Goal: Information Seeking & Learning: Check status

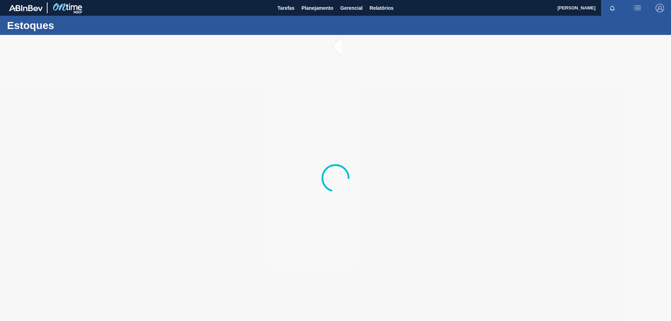
click at [308, 16] on div "Estoques" at bounding box center [335, 25] width 671 height 19
click at [312, 10] on span "Planejamento" at bounding box center [317, 8] width 32 height 8
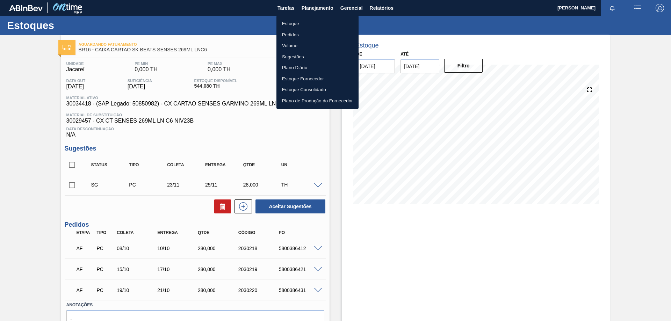
click at [299, 21] on li "Estoque" at bounding box center [317, 23] width 82 height 11
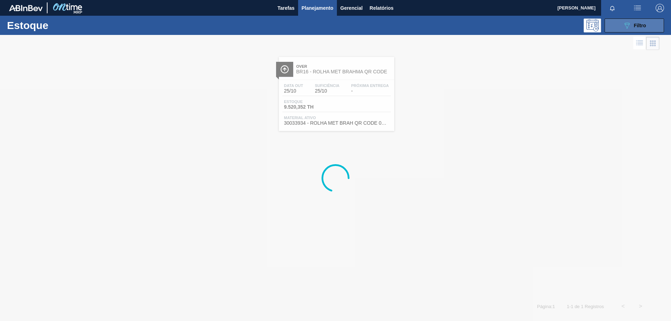
click at [646, 28] on span "Filtro" at bounding box center [640, 26] width 12 height 6
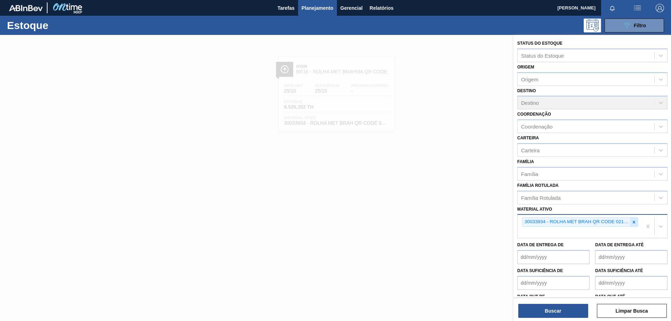
click at [631, 225] on div at bounding box center [634, 222] width 8 height 9
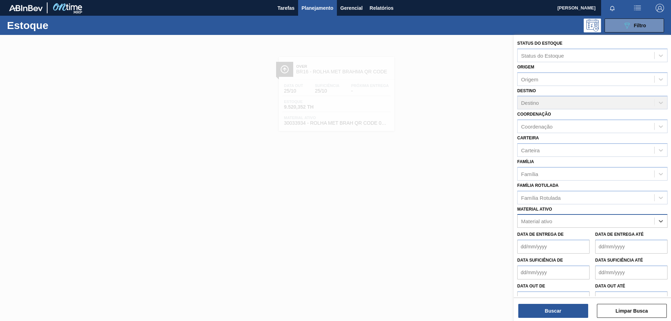
paste ativo "30003637"
type ativo "30003637"
click at [562, 237] on div "30003637 - TERRA INFUSORIA;HYFLO SUPER CEL" at bounding box center [592, 238] width 150 height 13
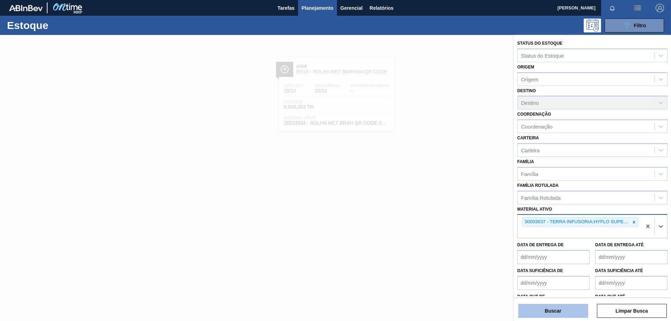
click at [557, 308] on button "Buscar" at bounding box center [553, 311] width 70 height 14
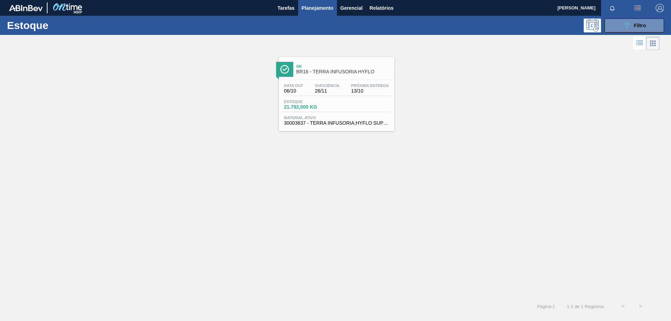
click at [337, 116] on span "Material ativo" at bounding box center [336, 118] width 105 height 4
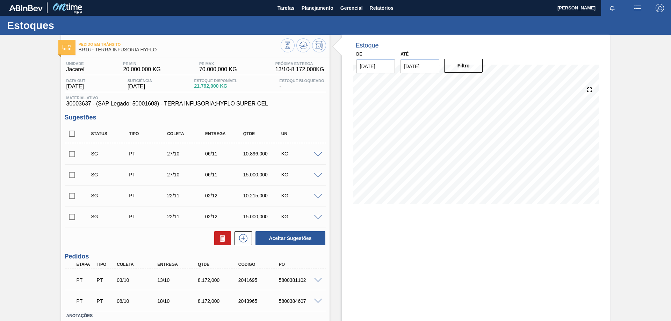
scroll to position [47, 0]
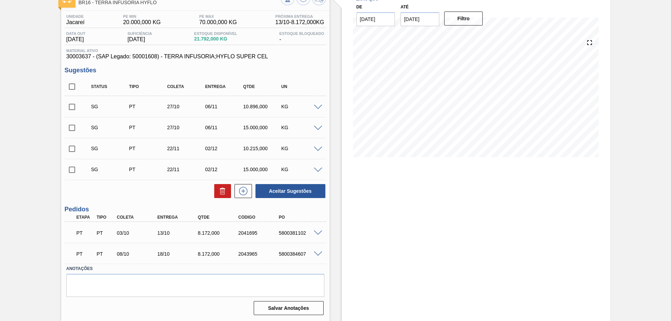
click at [291, 233] on div "5800381102" at bounding box center [299, 233] width 45 height 6
copy div "5800381102"
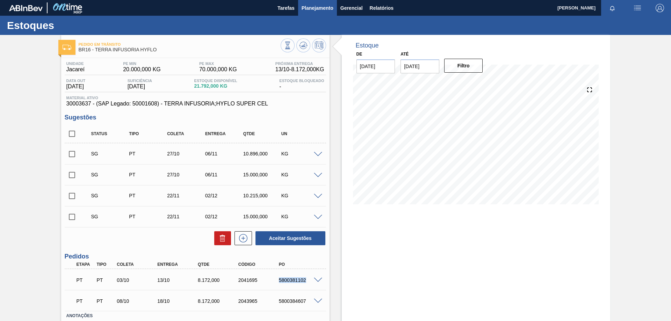
click at [323, 7] on span "Planejamento" at bounding box center [317, 8] width 32 height 8
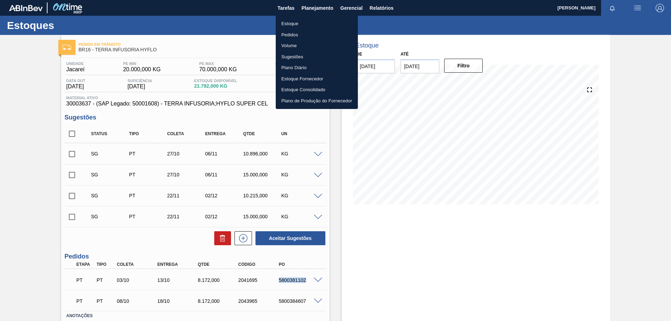
click at [293, 26] on li "Estoque" at bounding box center [317, 23] width 82 height 11
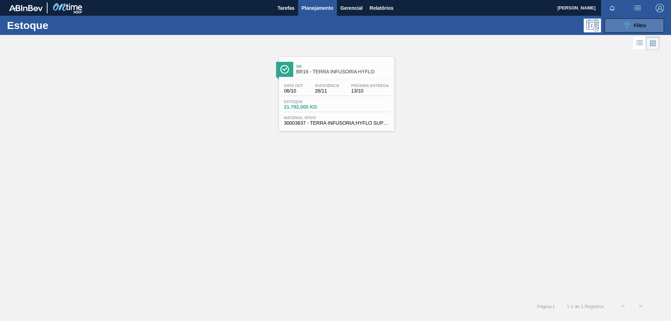
click at [623, 24] on icon "089F7B8B-B2A5-4AFE-B5C0-19BA573D28AC" at bounding box center [627, 25] width 8 height 8
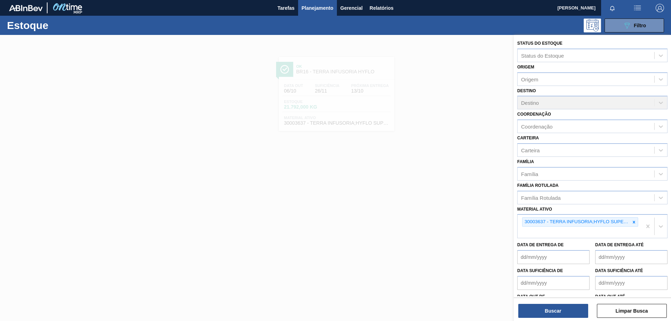
scroll to position [23, 0]
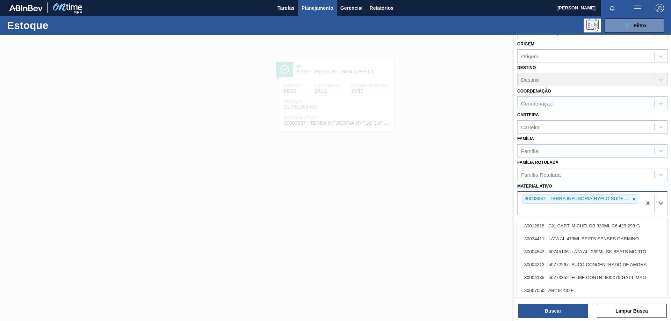
click at [632, 204] on div "30003637 - TERRA INFUSORIA;HYFLO SUPER CEL" at bounding box center [580, 198] width 116 height 9
paste ativo "30009305"
type ativo "30009305"
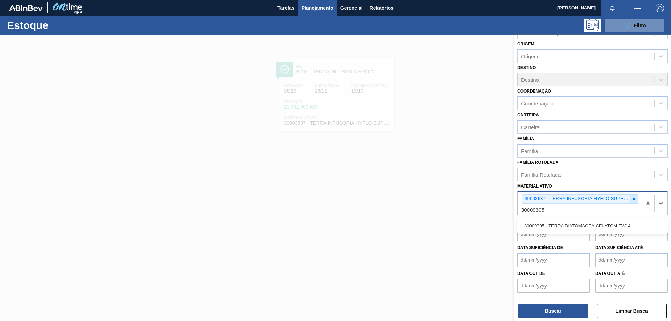
click at [633, 199] on icon at bounding box center [634, 199] width 2 height 2
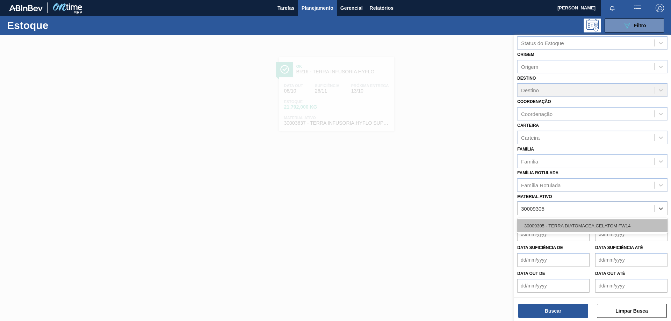
click at [598, 224] on div "30009305 - TERRA DIATOMACEA;CELATOM FW14" at bounding box center [592, 225] width 150 height 13
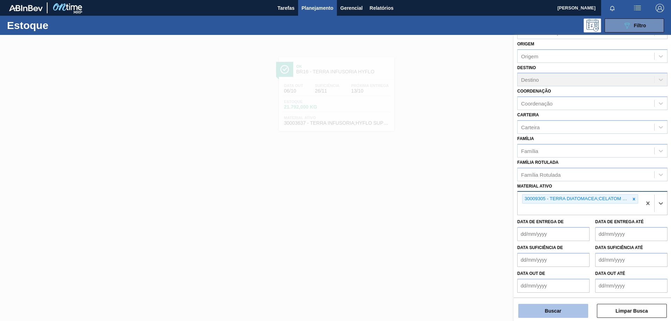
click at [572, 311] on button "Buscar" at bounding box center [553, 311] width 70 height 14
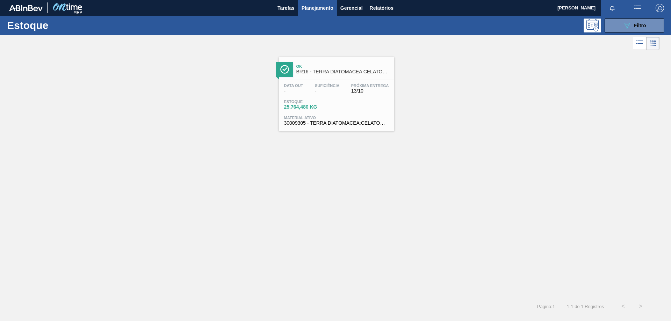
click at [348, 109] on div "Estoque 25.764,480 KG" at bounding box center [336, 106] width 108 height 13
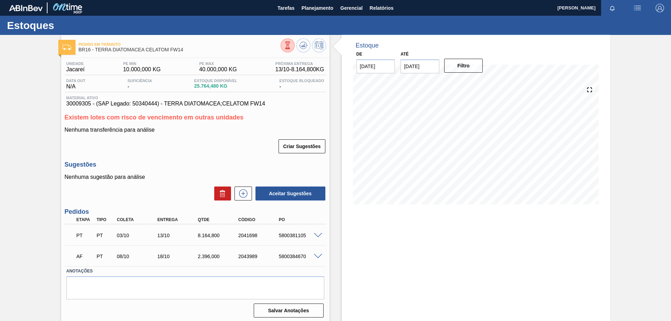
click at [282, 237] on div "5800381105" at bounding box center [299, 236] width 45 height 6
copy div "5800381105"
click at [319, 7] on span "Planejamento" at bounding box center [317, 8] width 32 height 8
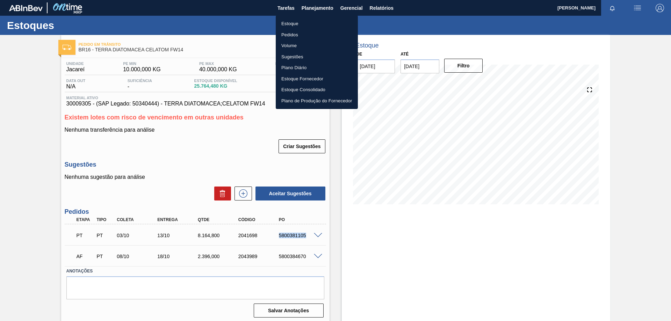
click at [299, 20] on li "Estoque" at bounding box center [317, 23] width 82 height 11
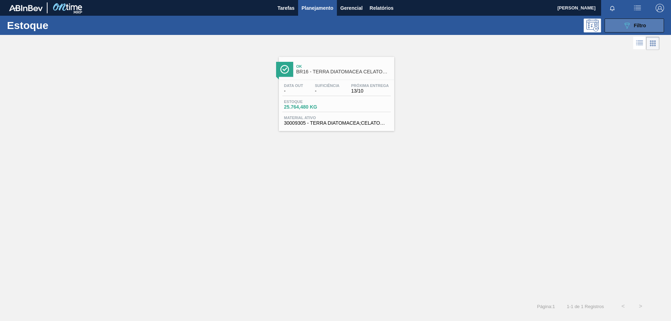
click at [660, 24] on button "089F7B8B-B2A5-4AFE-B5C0-19BA573D28AC Filtro" at bounding box center [633, 26] width 59 height 14
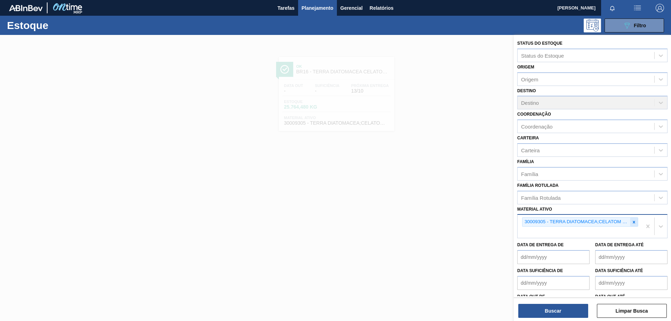
click at [633, 221] on icon at bounding box center [634, 222] width 2 height 2
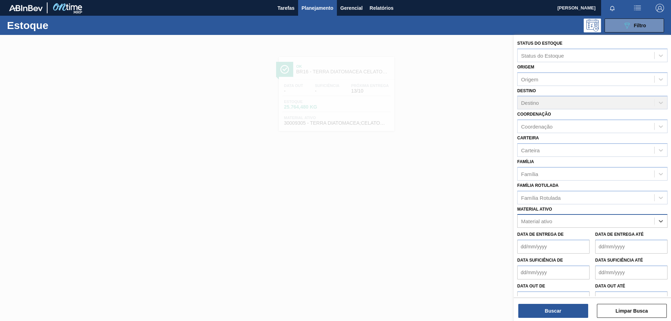
paste ativo "30009915"
type ativo "30009915"
click at [568, 239] on div "30009915 - ESTABILIZANTE;DIVERGAN F-PVPP;;" at bounding box center [592, 238] width 150 height 13
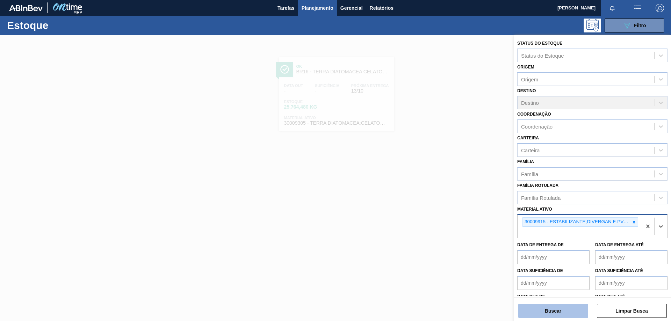
click at [549, 306] on button "Buscar" at bounding box center [553, 311] width 70 height 14
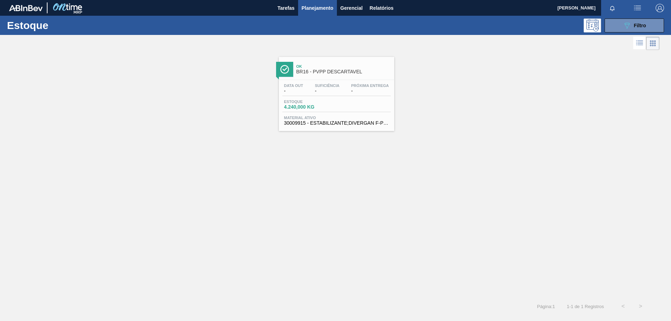
click at [363, 105] on div "Estoque 4.240,000 KG" at bounding box center [336, 106] width 108 height 13
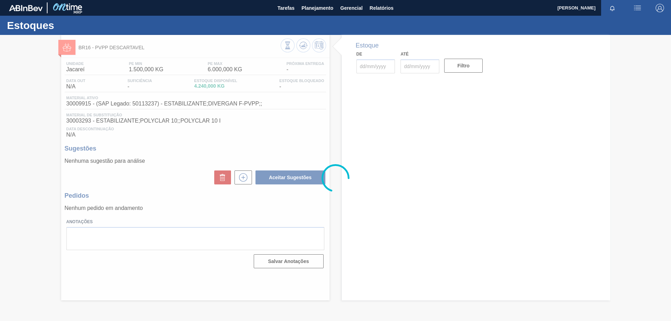
type input "[DATE]"
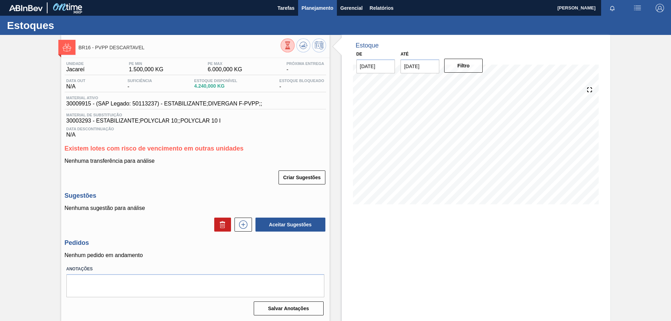
click at [321, 13] on button "Planejamento" at bounding box center [317, 8] width 39 height 16
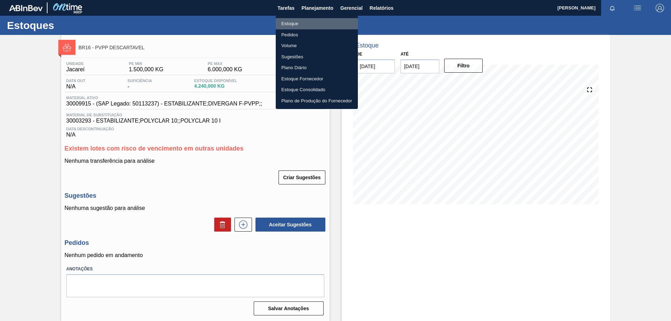
click at [304, 24] on li "Estoque" at bounding box center [317, 23] width 82 height 11
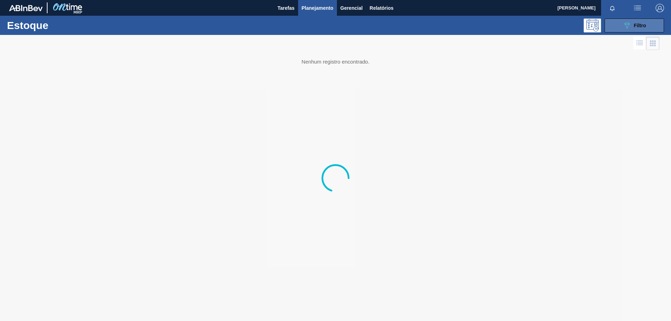
click at [622, 27] on button "089F7B8B-B2A5-4AFE-B5C0-19BA573D28AC Filtro" at bounding box center [633, 26] width 59 height 14
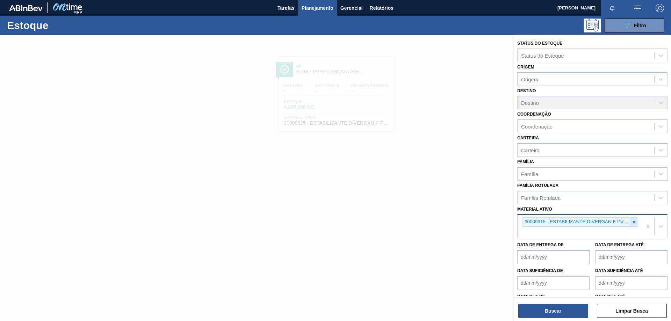
click at [634, 222] on icon at bounding box center [633, 222] width 5 height 5
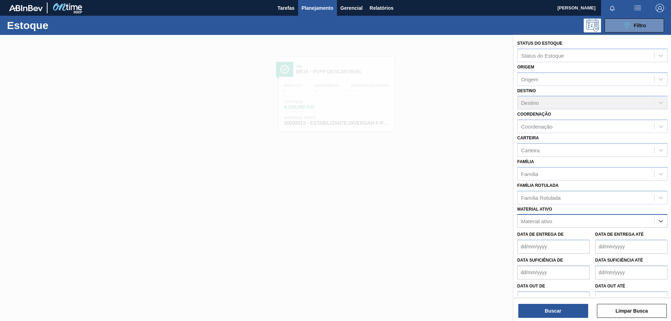
paste ativo "30003511"
type ativo "30003511"
click at [551, 219] on div "30003511" at bounding box center [585, 221] width 137 height 10
click at [552, 219] on div "Material ativo" at bounding box center [536, 221] width 31 height 6
paste ativo "30003511"
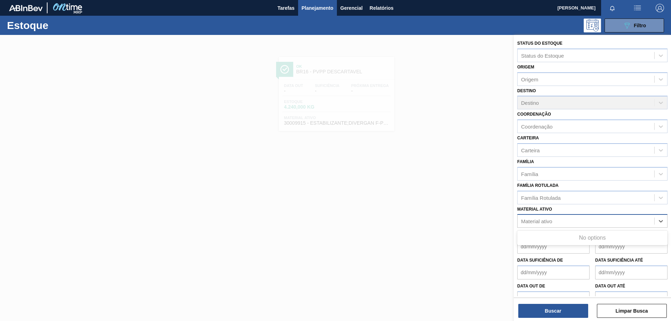
type ativo "30003511"
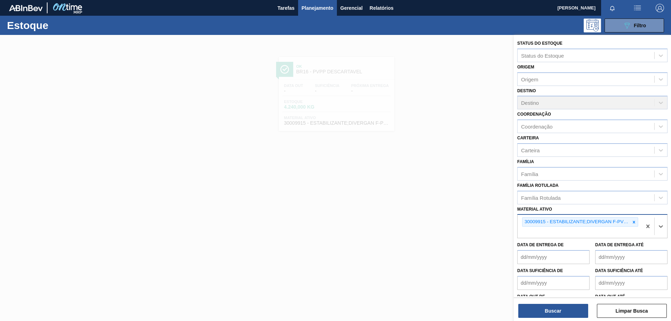
click at [637, 223] on div "30009915 - ESTABILIZANTE;DIVERGAN F-PVPP;;" at bounding box center [579, 226] width 124 height 23
click at [634, 223] on icon at bounding box center [634, 222] width 2 height 2
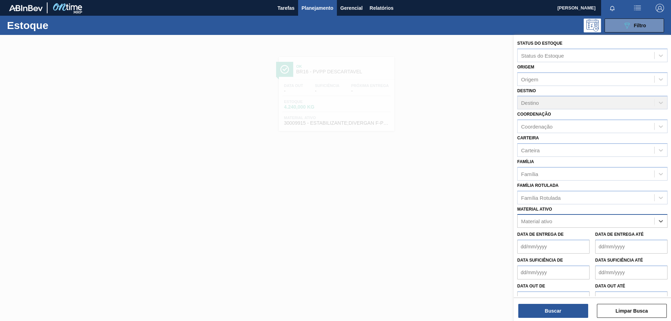
paste ativo "30003511"
type ativo "30003511"
click at [553, 234] on div "30003511 - ACIDO;FOSFORICO;85%;; CONTAINER" at bounding box center [592, 238] width 150 height 13
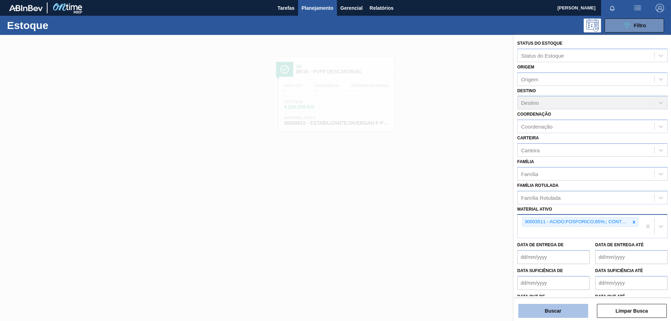
click at [551, 305] on button "Buscar" at bounding box center [553, 311] width 70 height 14
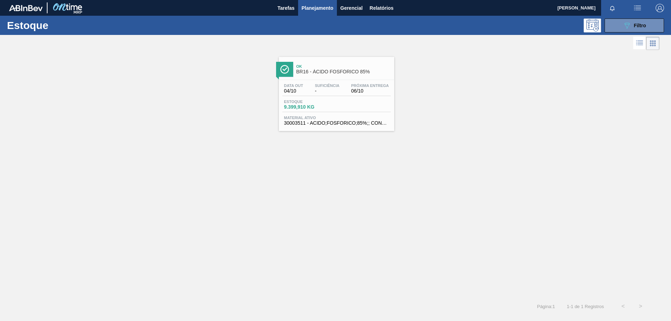
click at [346, 95] on div "Data [DATE] Suficiência - Próxima Entrega 06/10" at bounding box center [336, 89] width 108 height 13
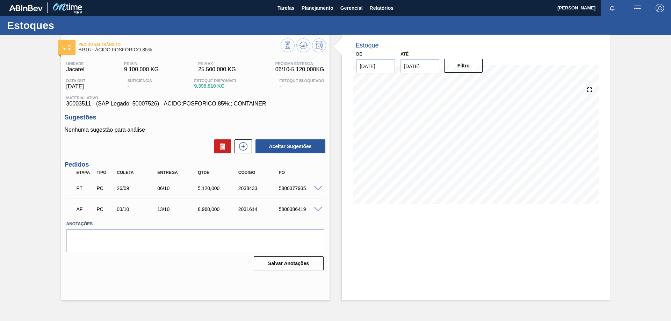
click at [287, 191] on div "5800377935" at bounding box center [299, 189] width 45 height 6
copy div "5800377935"
click at [311, 7] on span "Planejamento" at bounding box center [317, 8] width 32 height 8
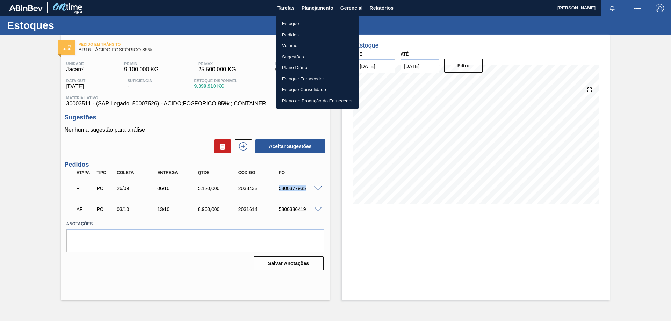
click at [302, 27] on li "Estoque" at bounding box center [317, 23] width 82 height 11
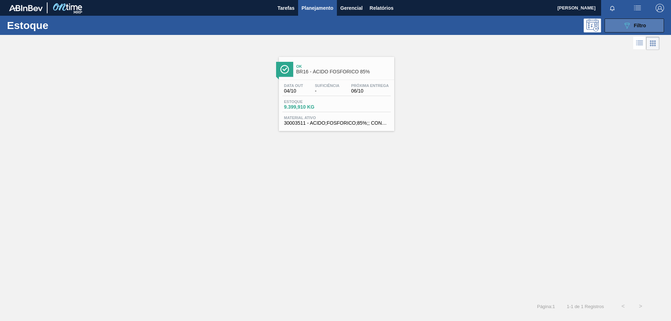
click at [634, 23] on span "Filtro" at bounding box center [640, 26] width 12 height 6
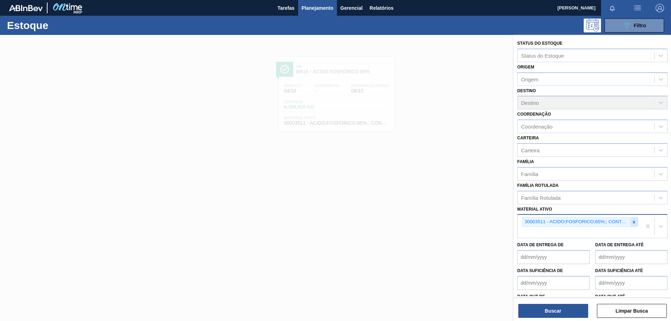
click at [635, 221] on icon at bounding box center [633, 222] width 5 height 5
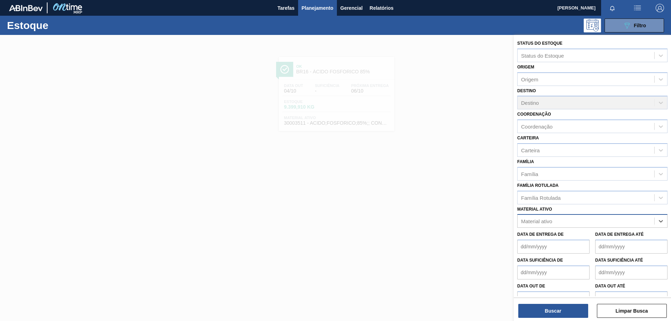
paste ativo "30008416"
type ativo "30008416"
click at [550, 235] on div "30008416 - CLORETO DE CALCIO SOLUCAO 40%" at bounding box center [592, 238] width 150 height 13
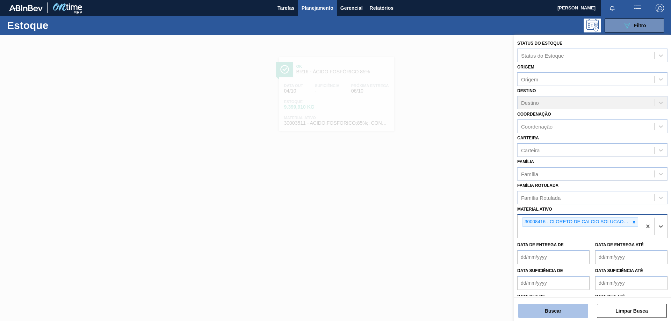
click at [533, 308] on button "Buscar" at bounding box center [553, 311] width 70 height 14
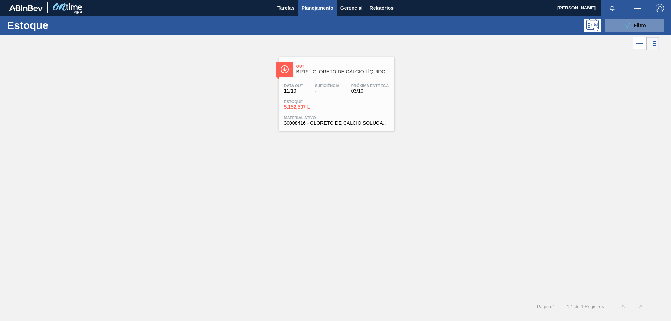
click at [361, 101] on div "Estoque 5.152,537 L" at bounding box center [336, 106] width 108 height 13
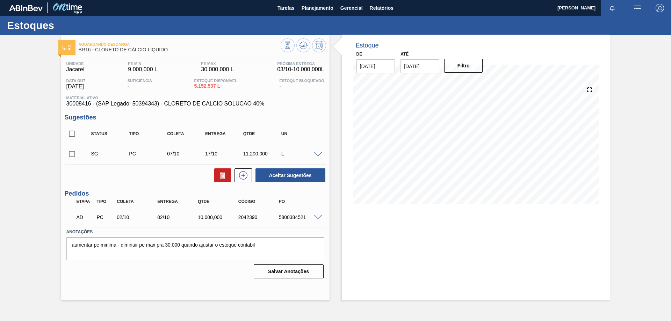
click at [314, 216] on span at bounding box center [318, 217] width 8 height 5
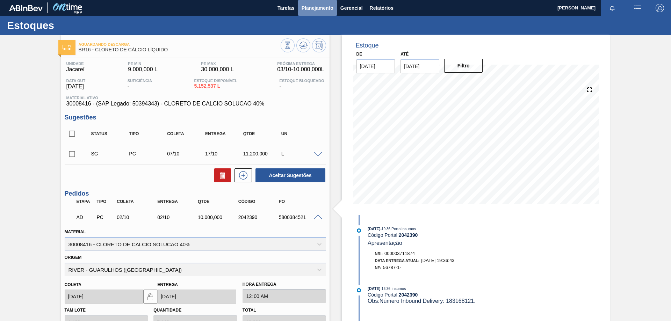
click at [323, 13] on button "Planejamento" at bounding box center [317, 8] width 39 height 16
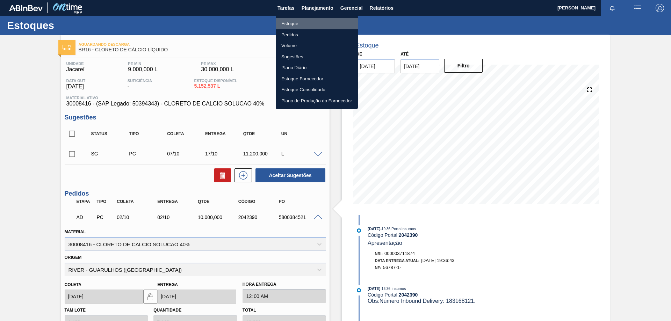
drag, startPoint x: 307, startPoint y: 22, endPoint x: 486, endPoint y: 37, distance: 179.8
click at [307, 22] on li "Estoque" at bounding box center [317, 23] width 82 height 11
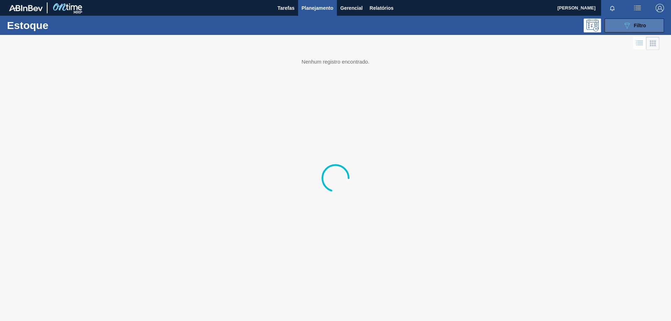
click at [609, 31] on button "089F7B8B-B2A5-4AFE-B5C0-19BA573D28AC Filtro" at bounding box center [633, 26] width 59 height 14
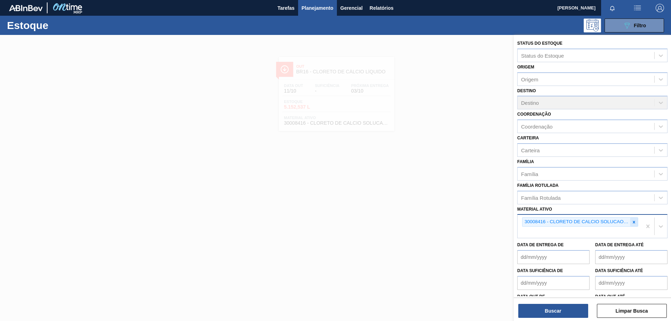
click at [632, 221] on icon at bounding box center [633, 222] width 5 height 5
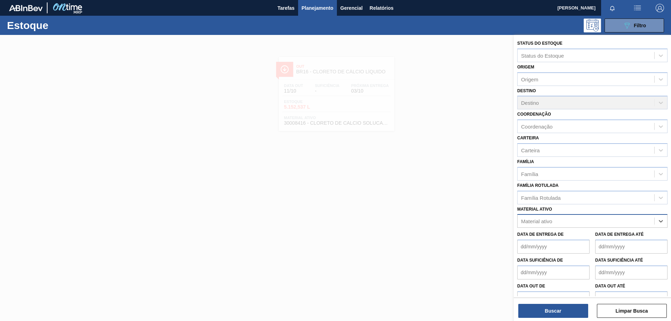
paste ativo "30034389"
type ativo "30034389"
click at [554, 241] on div "30034389 - ENZIMA LUMISTA GOLD NOVONESIS 25KG" at bounding box center [592, 238] width 150 height 13
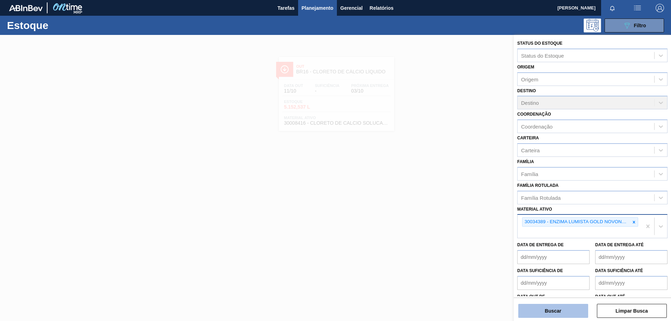
click at [560, 305] on button "Buscar" at bounding box center [553, 311] width 70 height 14
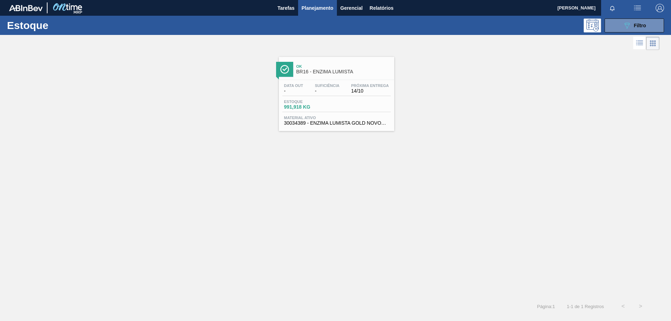
click at [351, 119] on span "Material ativo" at bounding box center [336, 118] width 105 height 4
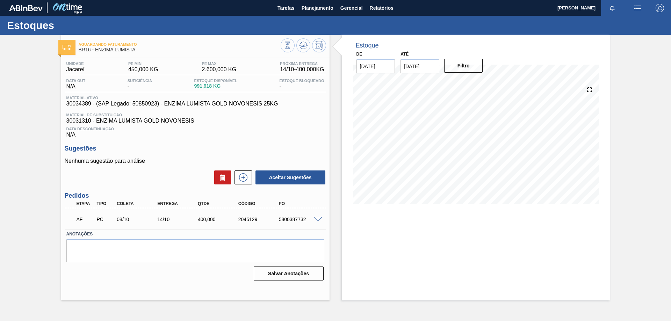
click at [336, 72] on main "Tarefas Planejamento Gerencial Relatórios VITOR [PERSON_NAME] todas como lido E…" at bounding box center [335, 160] width 671 height 321
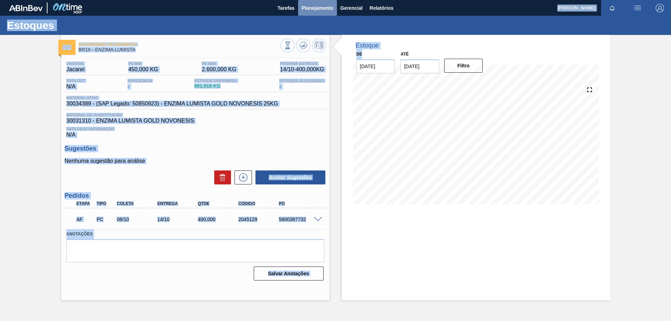
click at [315, 7] on span "Planejamento" at bounding box center [317, 8] width 32 height 8
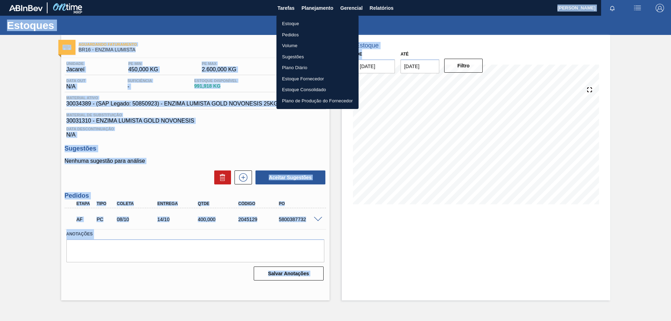
click at [301, 25] on li "Estoque" at bounding box center [317, 23] width 82 height 11
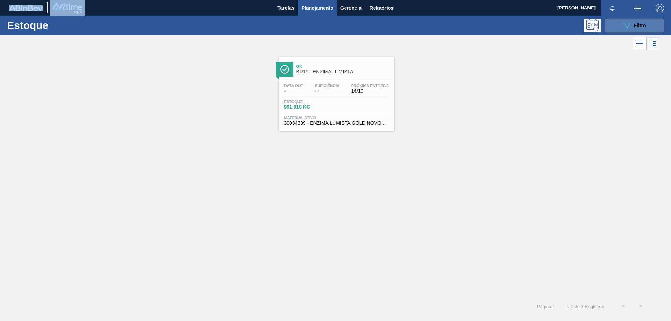
click at [640, 23] on span "Filtro" at bounding box center [640, 26] width 12 height 6
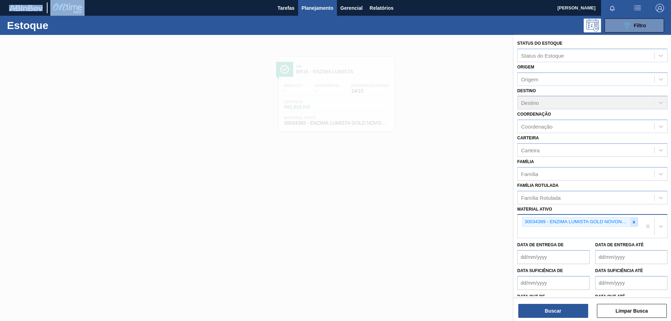
click at [635, 222] on icon at bounding box center [633, 222] width 5 height 5
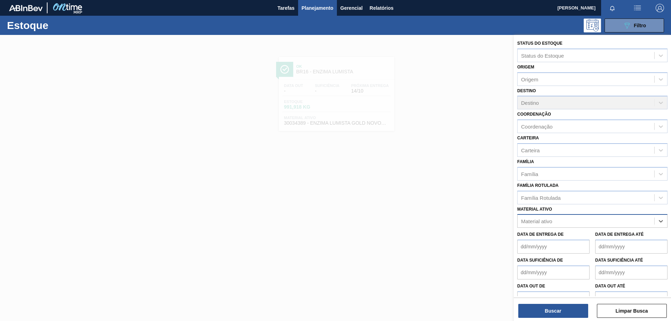
paste ativo "30005660"
type ativo "30005660"
click at [586, 242] on div "30005660 - LUPULO AMARGOR ISOPELLET ZEUS T90" at bounding box center [592, 238] width 150 height 13
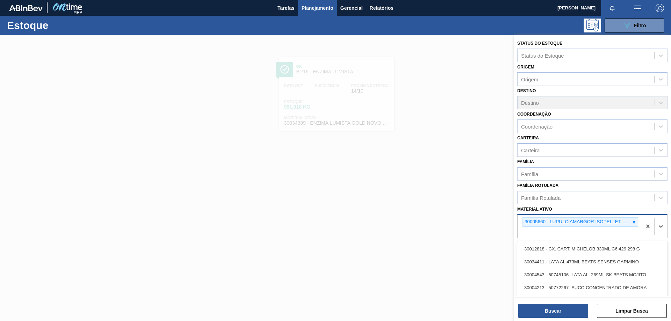
click at [626, 231] on div "30005660 - LUPULO AMARGOR ISOPELLET ZEUS T90" at bounding box center [579, 226] width 124 height 23
paste ativo "30003536"
type ativo "30003536"
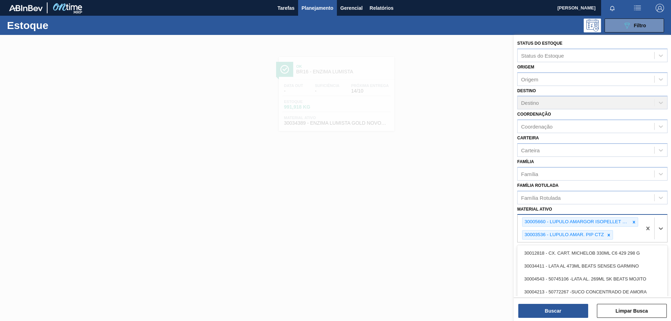
click at [621, 227] on div "30005660 - LUPULO AMARGOR ISOPELLET ZEUS T90" at bounding box center [580, 221] width 116 height 9
paste ativo "30003175"
type ativo "30003175"
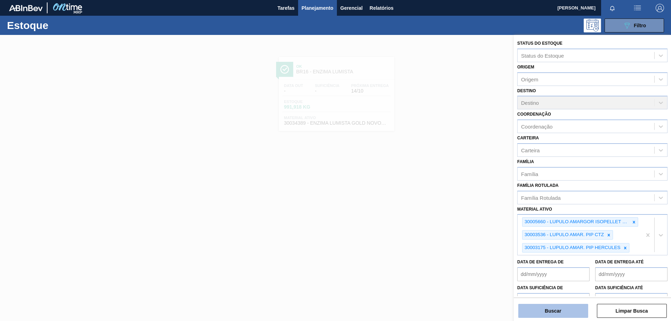
click at [560, 312] on button "Buscar" at bounding box center [553, 311] width 70 height 14
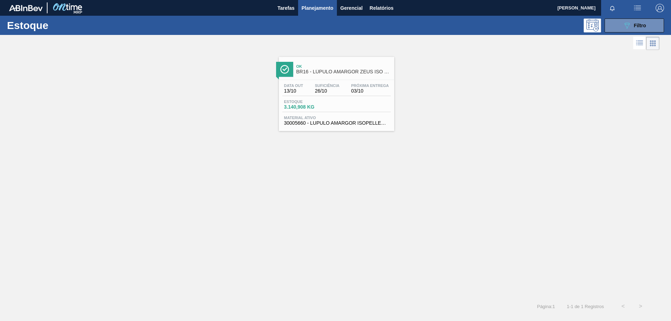
click at [361, 109] on div "Estoque 3.140,908 KG" at bounding box center [336, 106] width 108 height 13
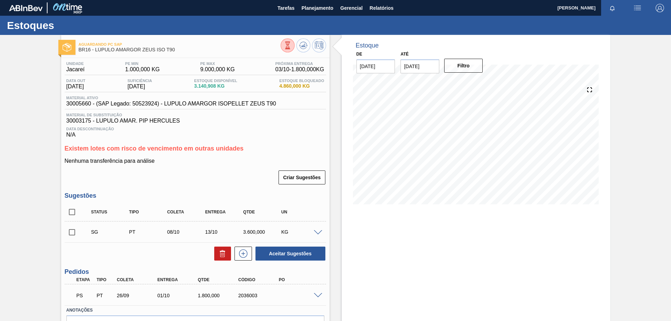
click at [317, 297] on span at bounding box center [318, 295] width 8 height 5
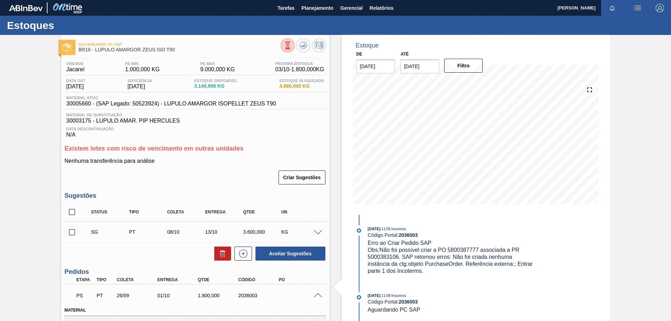
click at [318, 293] on span at bounding box center [318, 295] width 8 height 5
